Goal: Navigation & Orientation: Find specific page/section

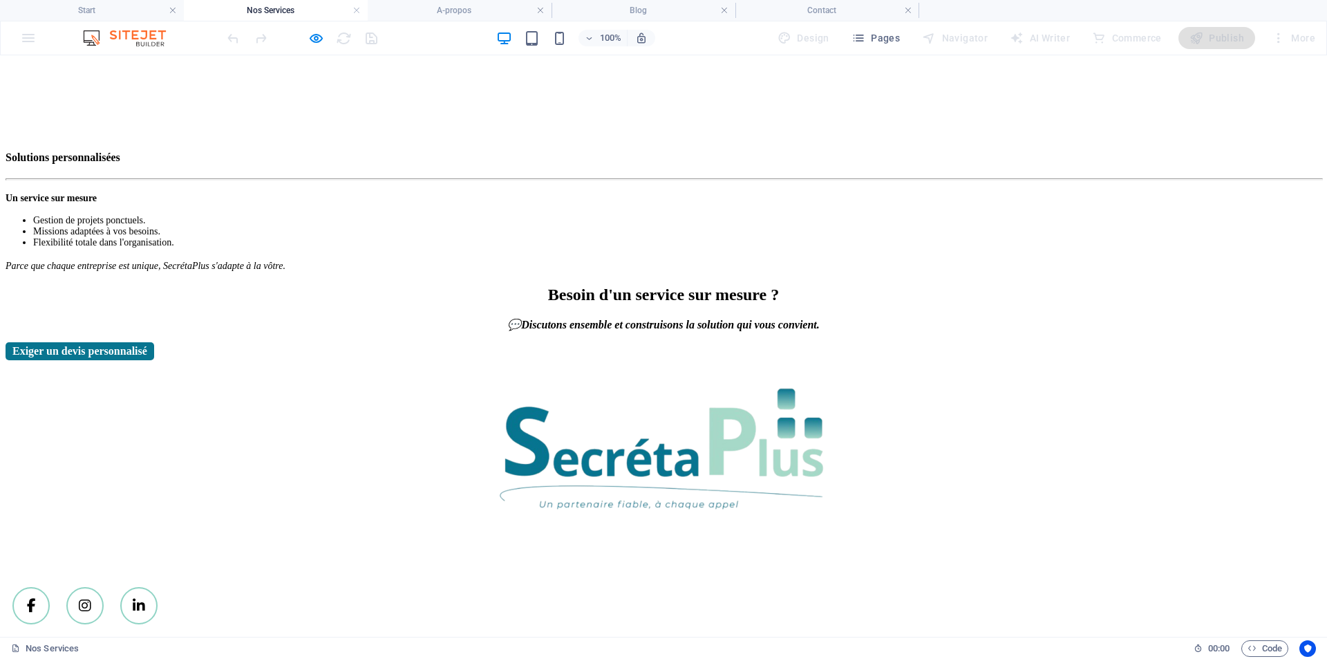
scroll to position [1965, 0]
click at [145, 599] on icon at bounding box center [139, 606] width 12 height 14
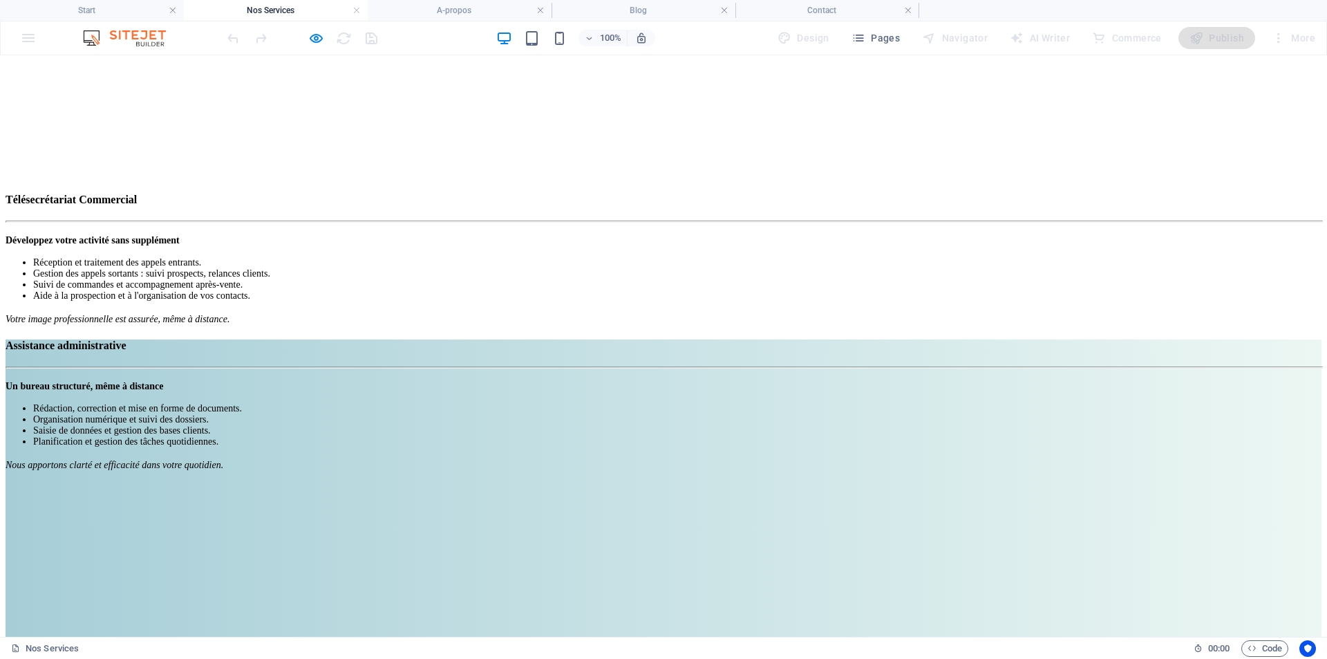
scroll to position [1043, 0]
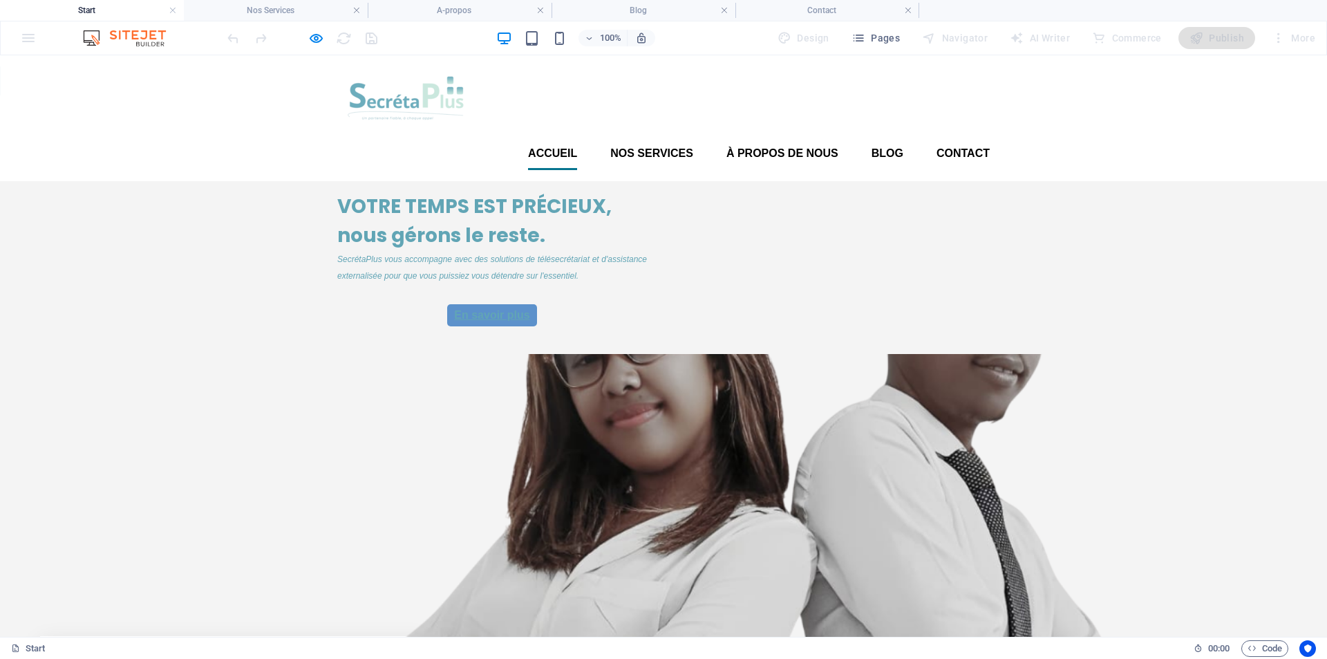
click at [486, 321] on font "En savoir plus" at bounding box center [491, 315] width 75 height 12
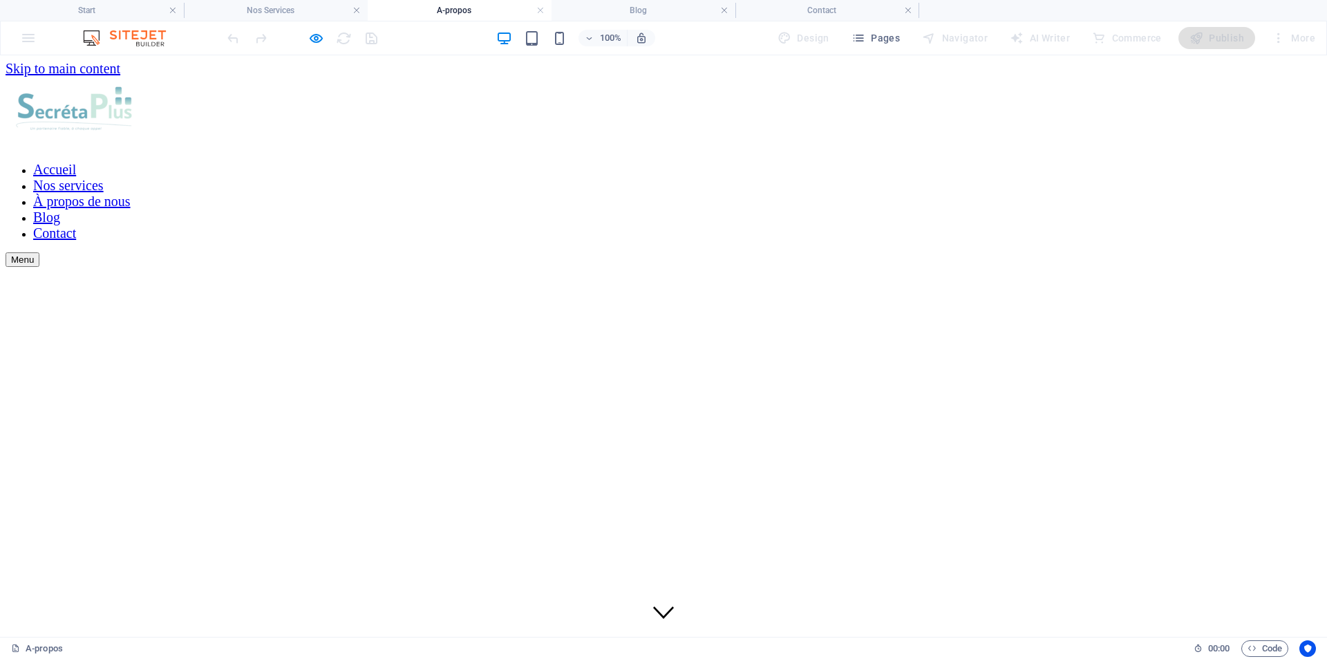
click at [76, 162] on font "Accueil" at bounding box center [54, 169] width 43 height 15
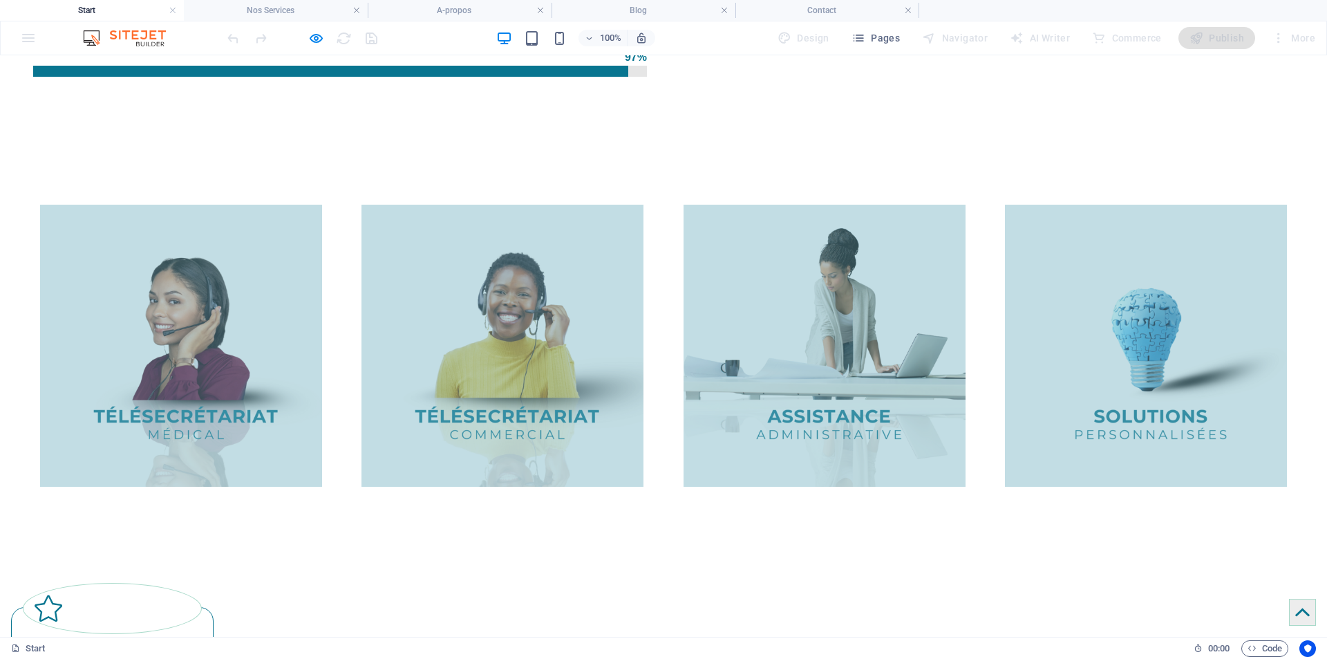
scroll to position [1590, 0]
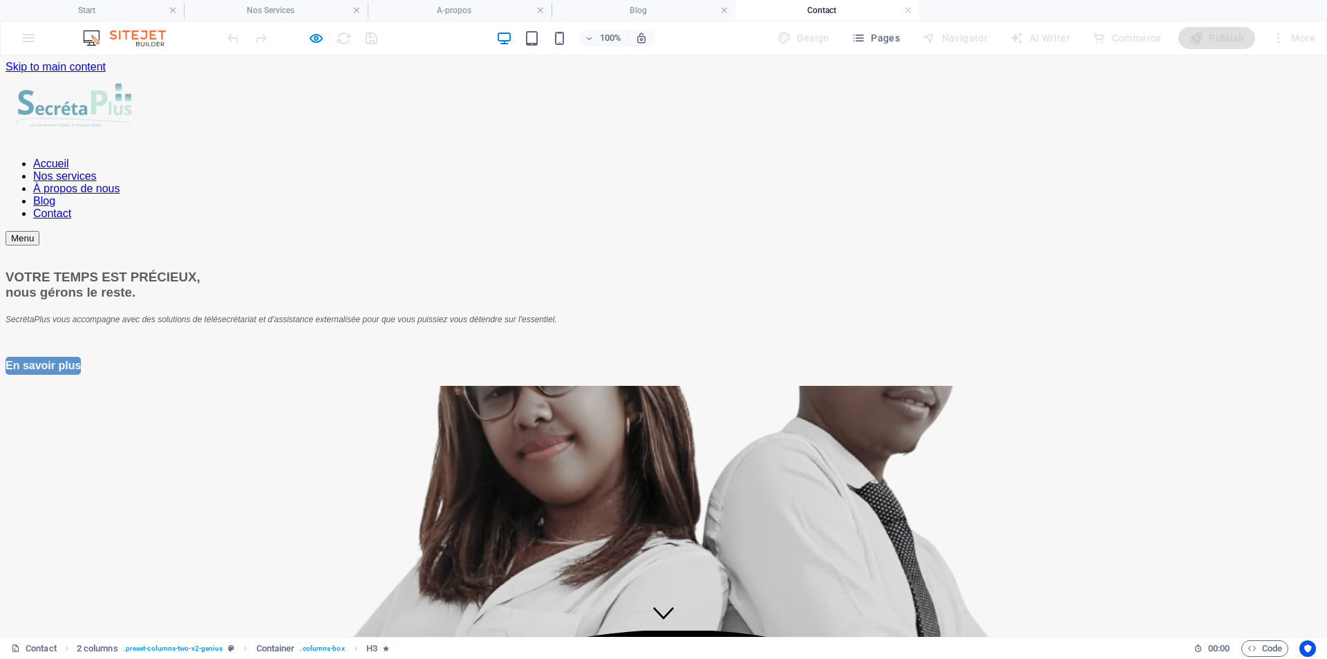
click at [81, 375] on link "En savoir plus" at bounding box center [43, 366] width 75 height 18
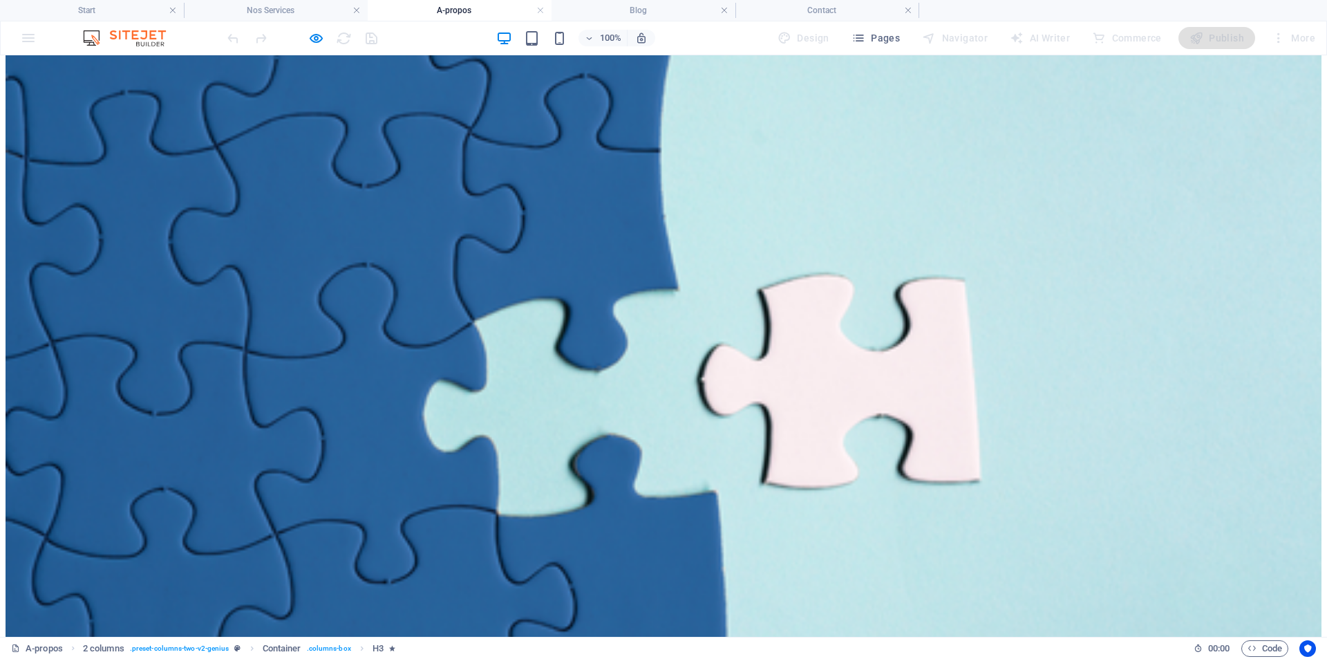
scroll to position [1037, 0]
